Goal: Task Accomplishment & Management: Manage account settings

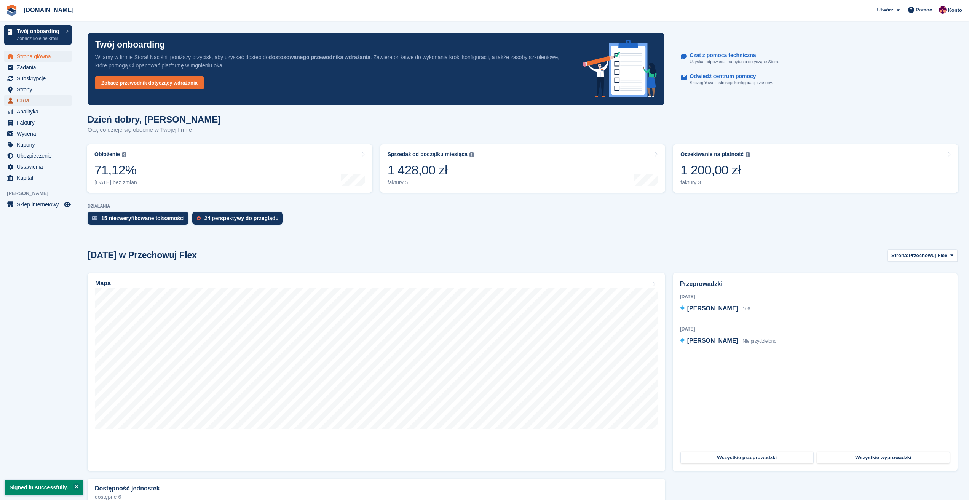
click at [27, 100] on span "CRM" at bounding box center [40, 100] width 46 height 11
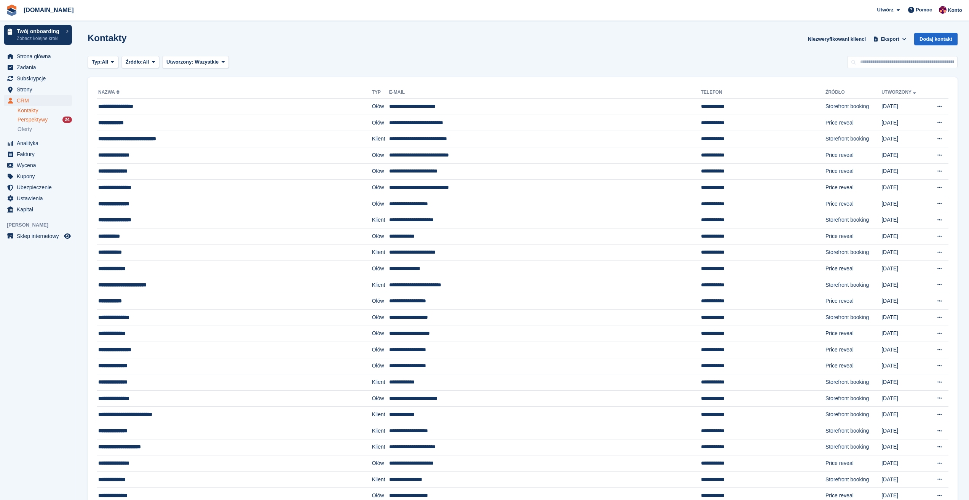
click at [35, 119] on span "Perspektywy" at bounding box center [33, 119] width 30 height 7
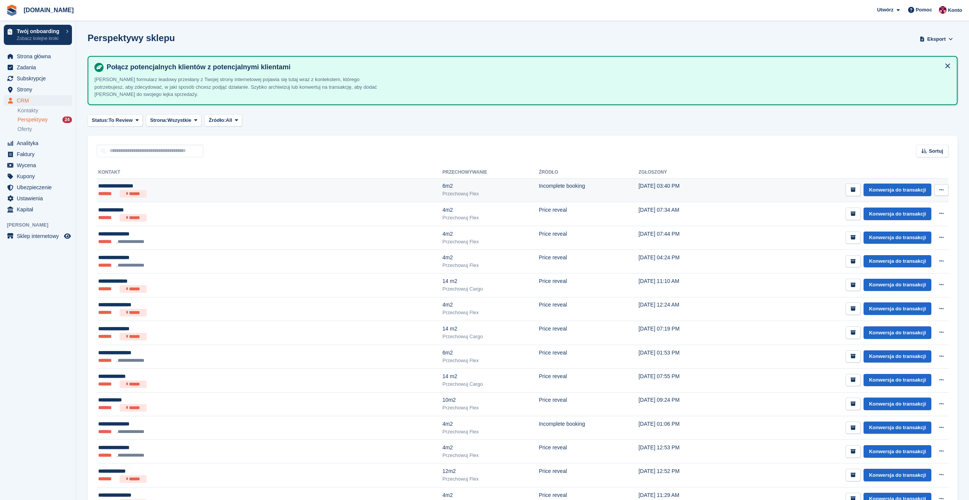
click at [113, 186] on div "**********" at bounding box center [177, 186] width 159 height 8
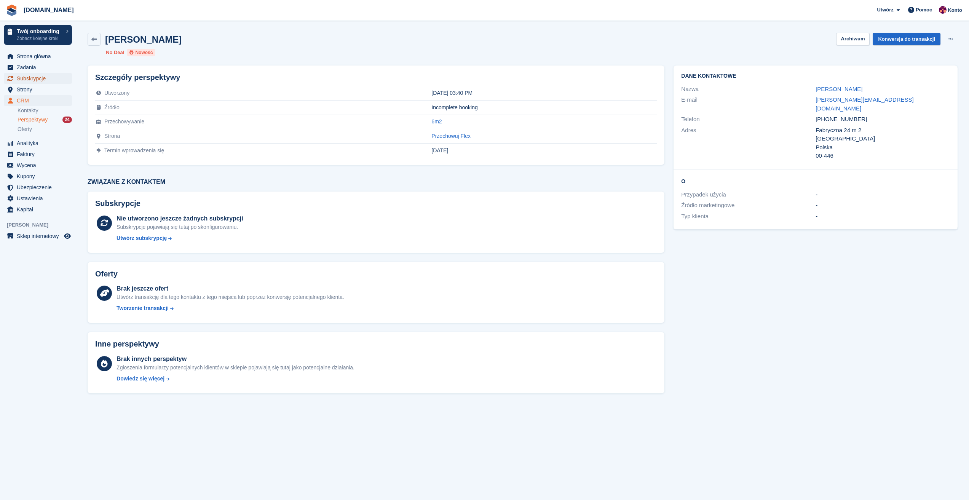
click at [33, 78] on span "Subskrypcje" at bounding box center [40, 78] width 46 height 11
